Goal: Book appointment/travel/reservation

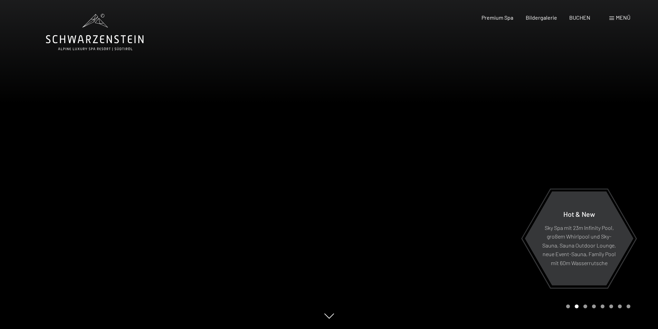
click at [616, 19] on span "Menü" at bounding box center [623, 17] width 15 height 7
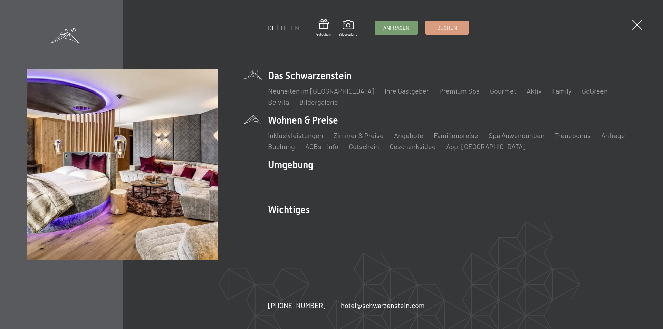
click at [309, 121] on li "Wohnen & Preise Inklusivleistungen Zimmer & Preise Liste Angebote Liste Familie…" at bounding box center [452, 133] width 369 height 38
click at [451, 136] on link "Familienpreise" at bounding box center [456, 135] width 45 height 8
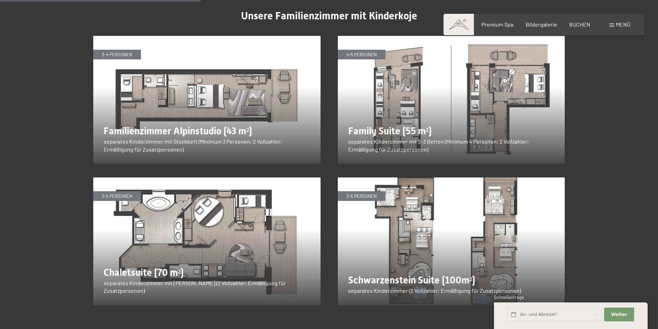
scroll to position [829, 0]
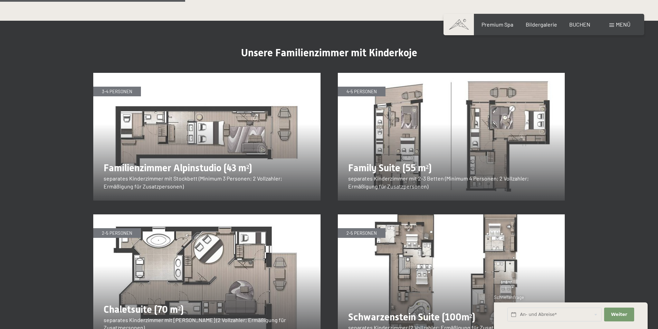
click at [466, 98] on img at bounding box center [451, 137] width 227 height 128
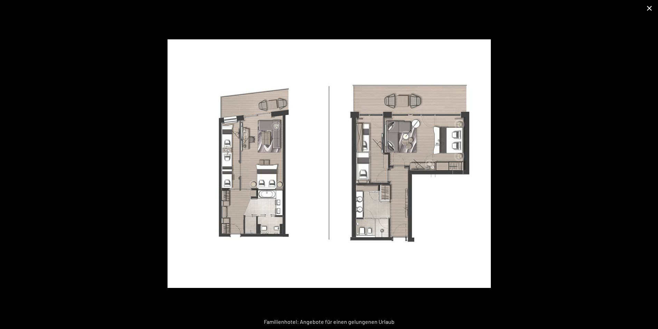
drag, startPoint x: 652, startPoint y: 11, endPoint x: 647, endPoint y: 14, distance: 5.8
click at [652, 11] on button "Close gallery" at bounding box center [649, 8] width 17 height 16
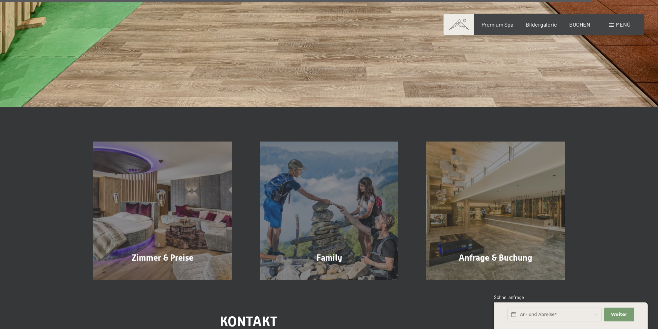
scroll to position [2730, 0]
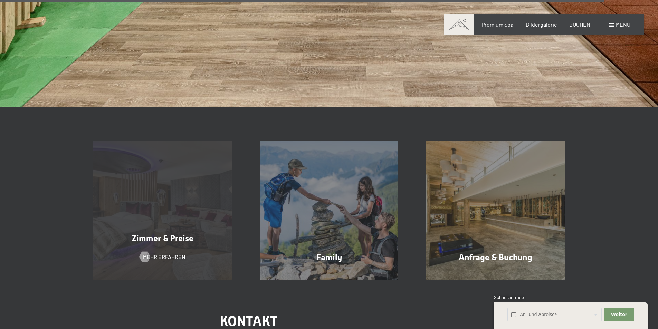
click at [168, 234] on span "Zimmer & Preise" at bounding box center [163, 239] width 62 height 10
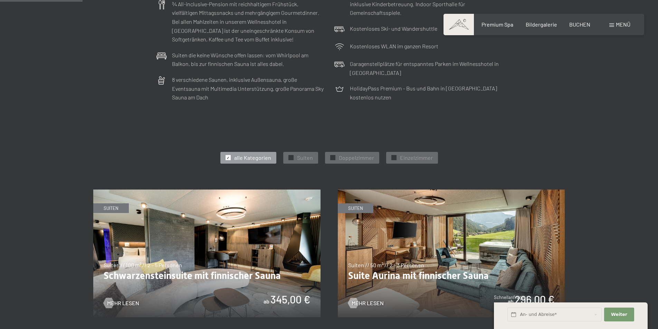
scroll to position [276, 0]
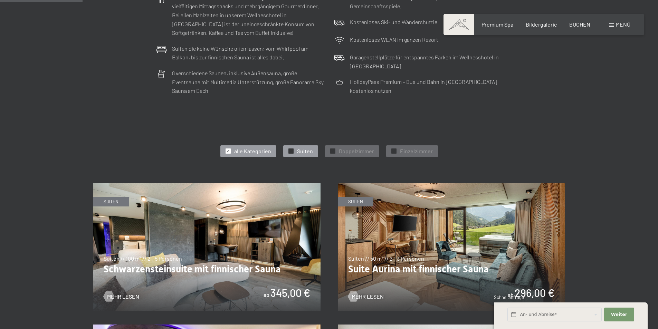
click at [289, 151] on div at bounding box center [291, 151] width 5 height 5
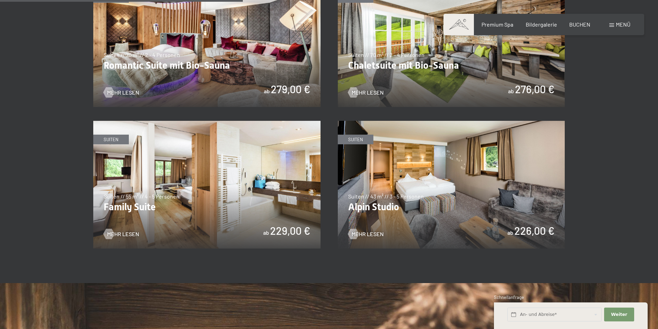
scroll to position [587, 0]
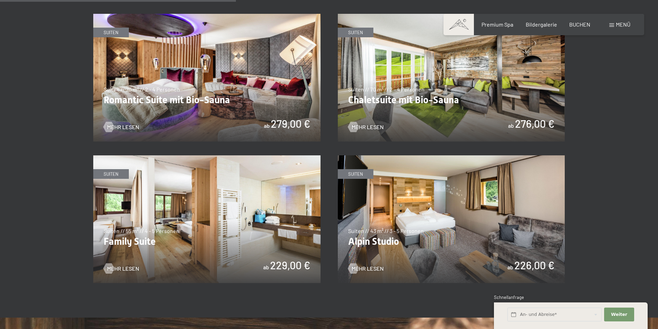
click at [266, 264] on img at bounding box center [206, 219] width 227 height 128
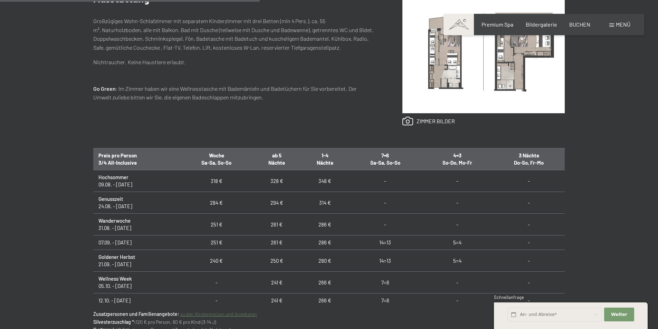
scroll to position [35, 0]
